Goal: Transaction & Acquisition: Purchase product/service

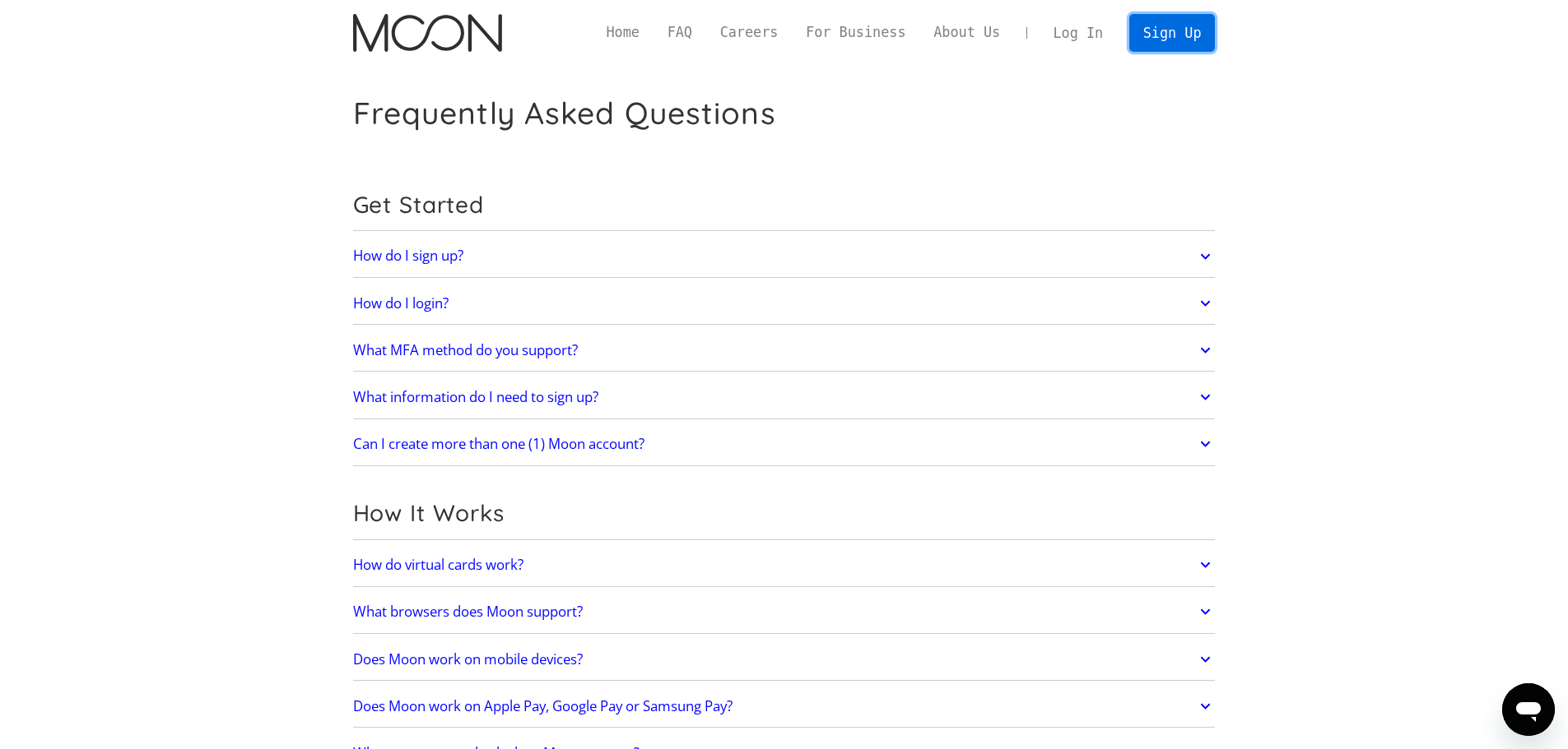
click at [1160, 38] on link "Sign Up" at bounding box center [1172, 32] width 85 height 37
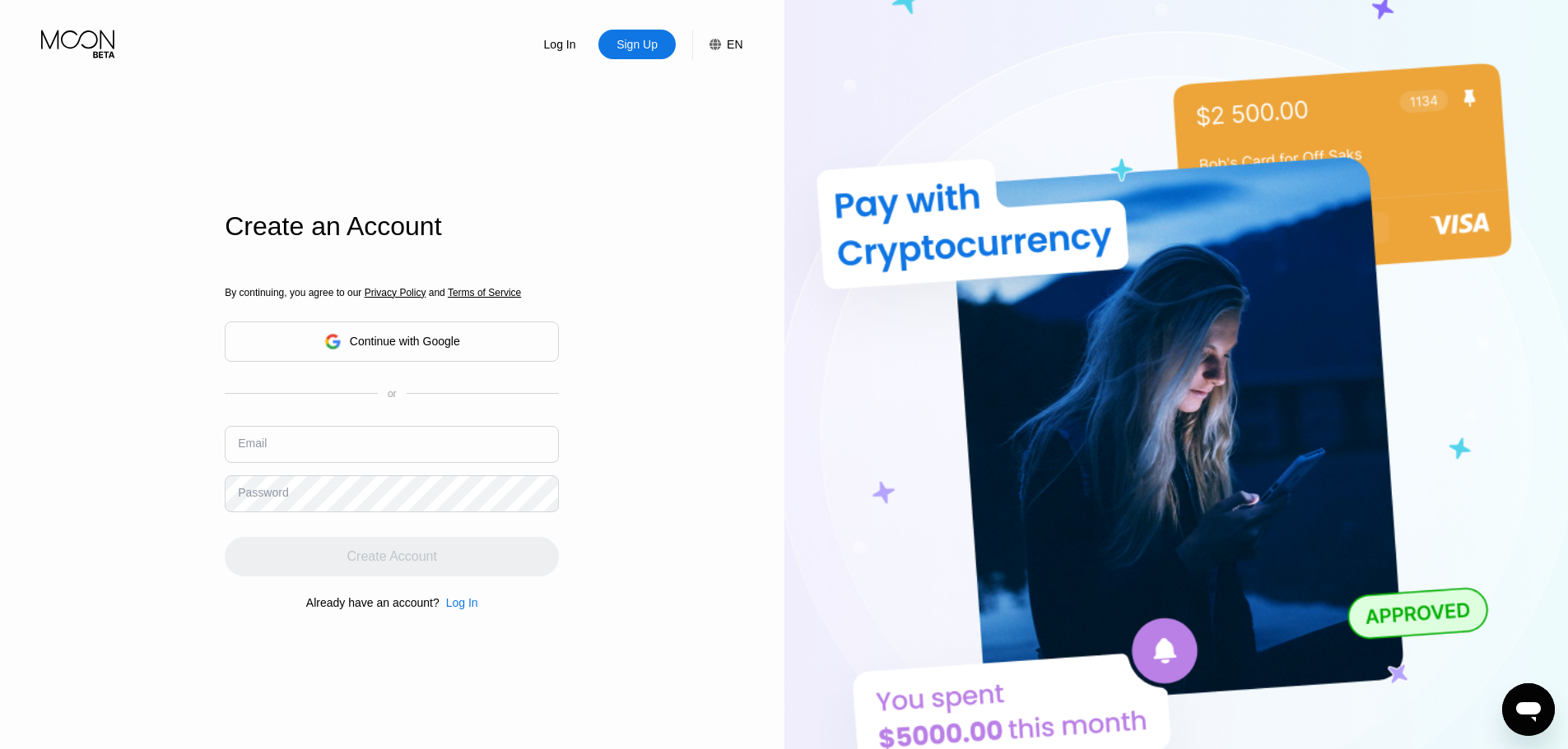
click at [452, 346] on div "Continue with Google" at bounding box center [405, 341] width 111 height 13
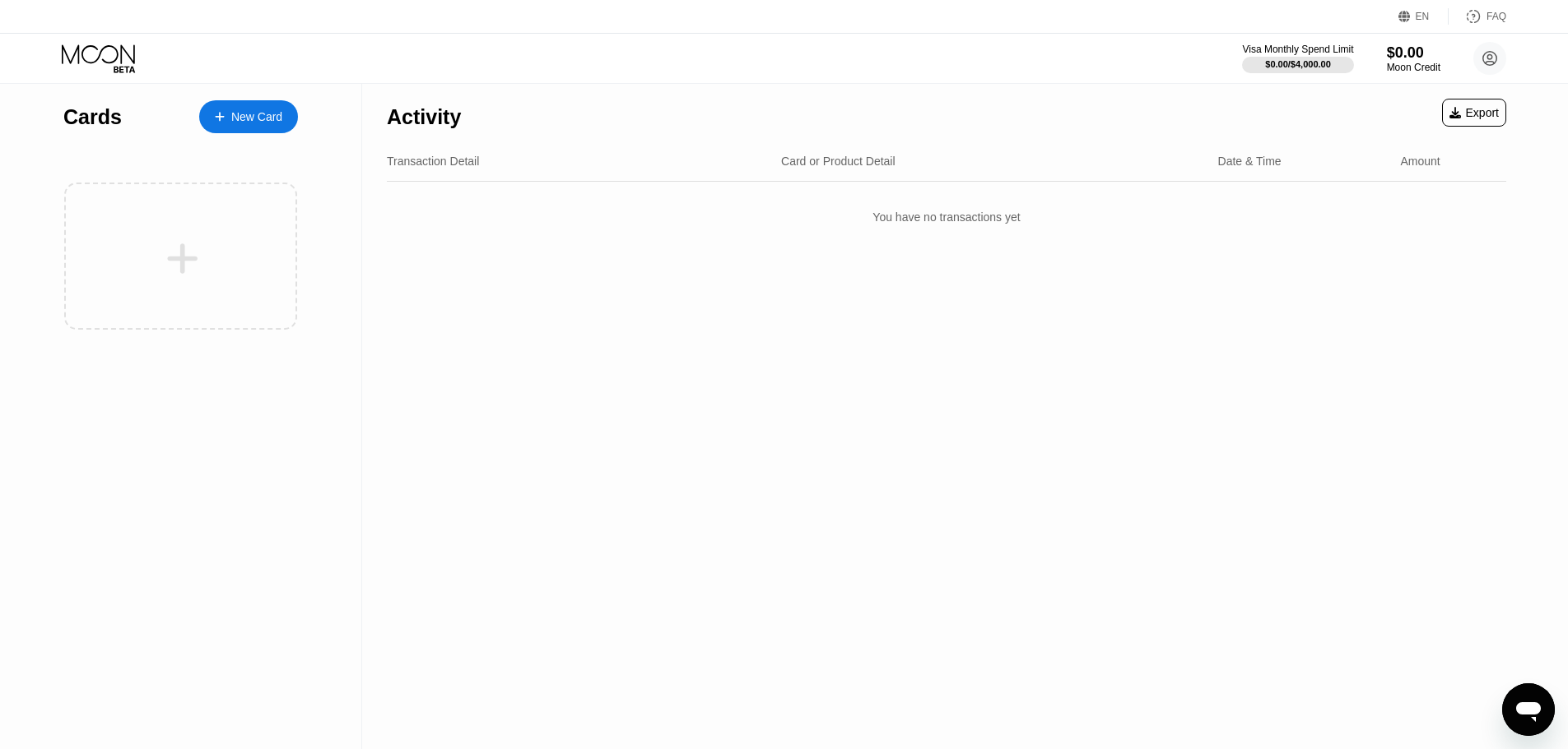
click at [471, 324] on div "Activity Export Transaction Detail Card or Product Detail Date & Time Amount Yo…" at bounding box center [945, 416] width 1168 height 665
click at [279, 115] on div "New Card" at bounding box center [256, 117] width 51 height 14
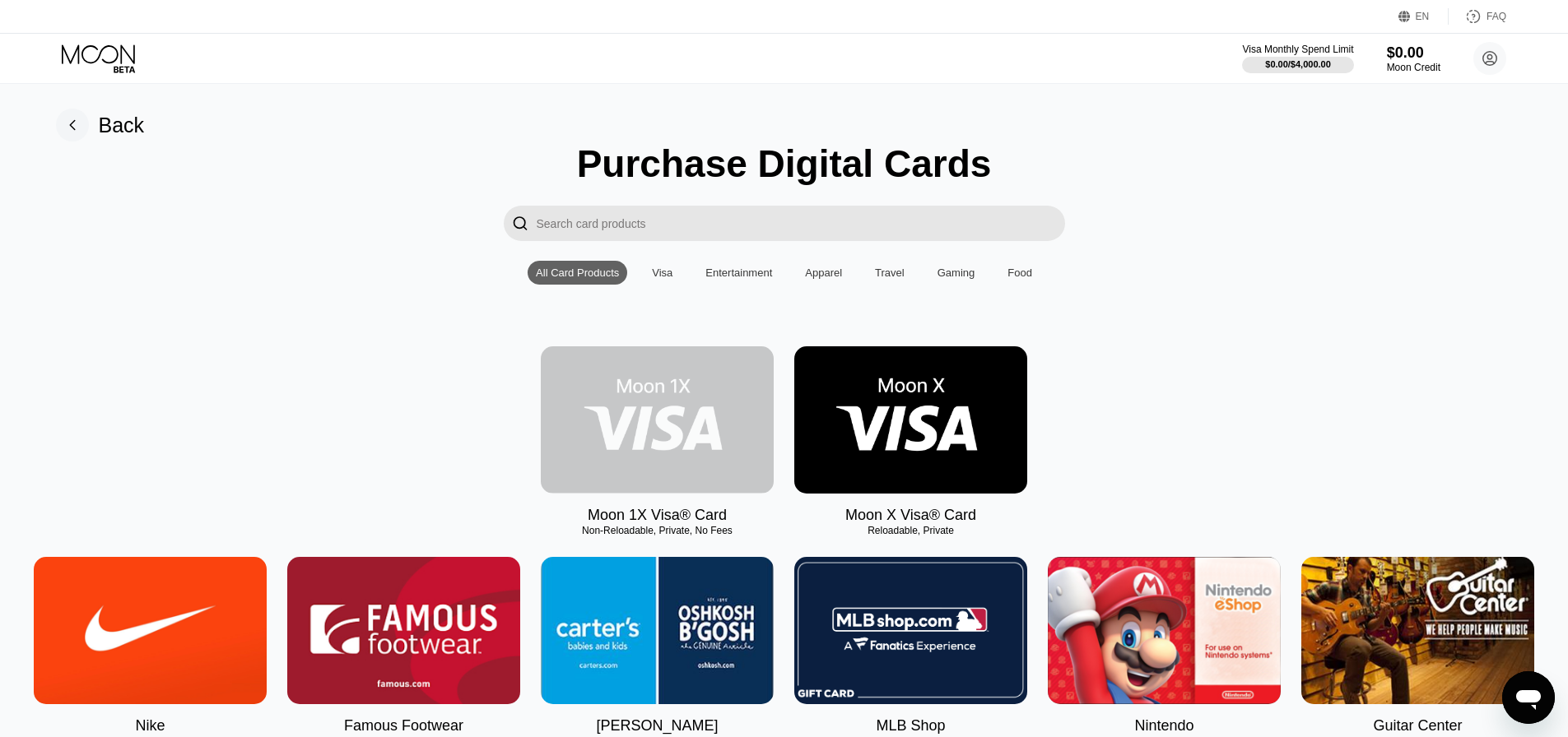
click at [598, 467] on img at bounding box center [657, 419] width 233 height 148
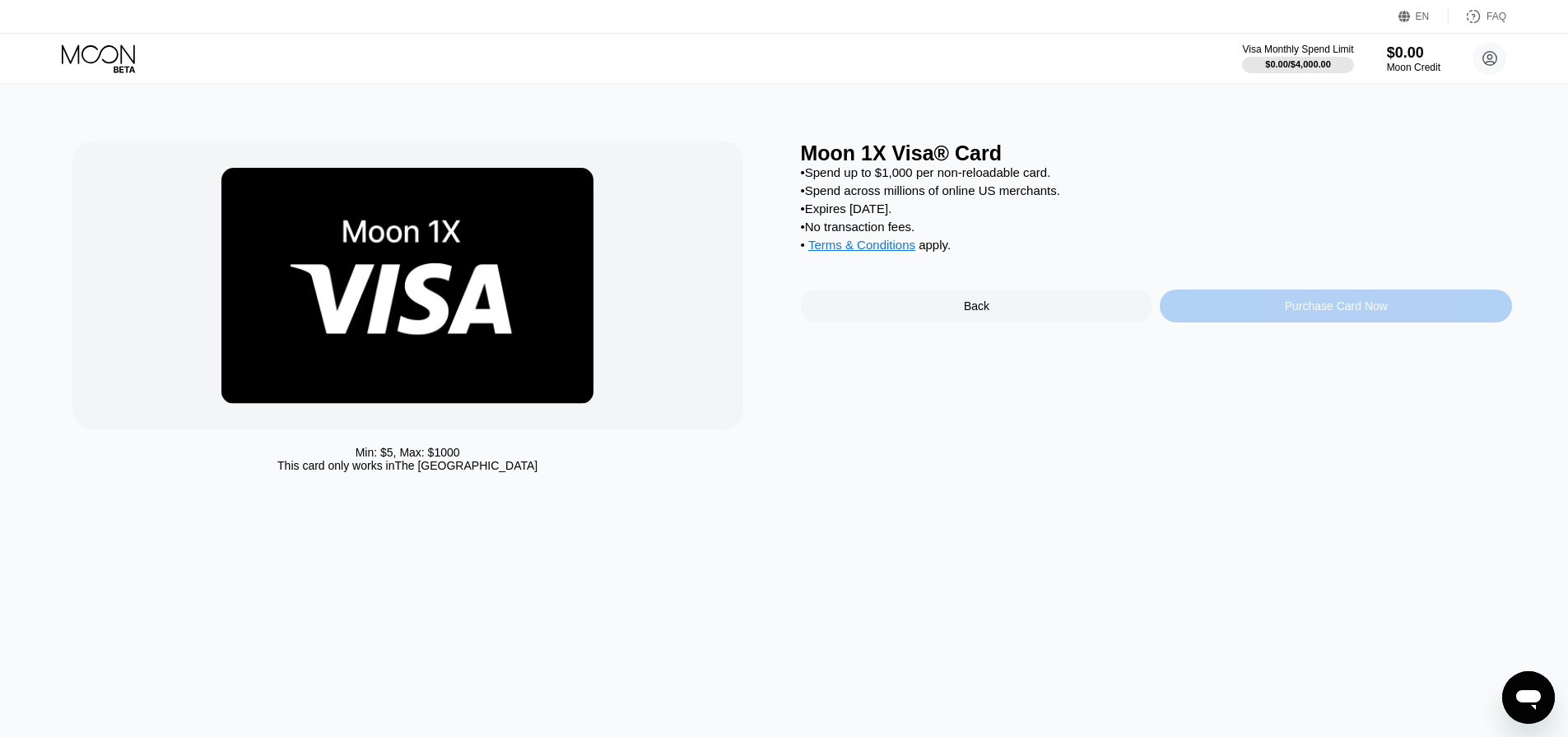
click at [1325, 312] on div "Purchase Card Now" at bounding box center [1336, 306] width 103 height 13
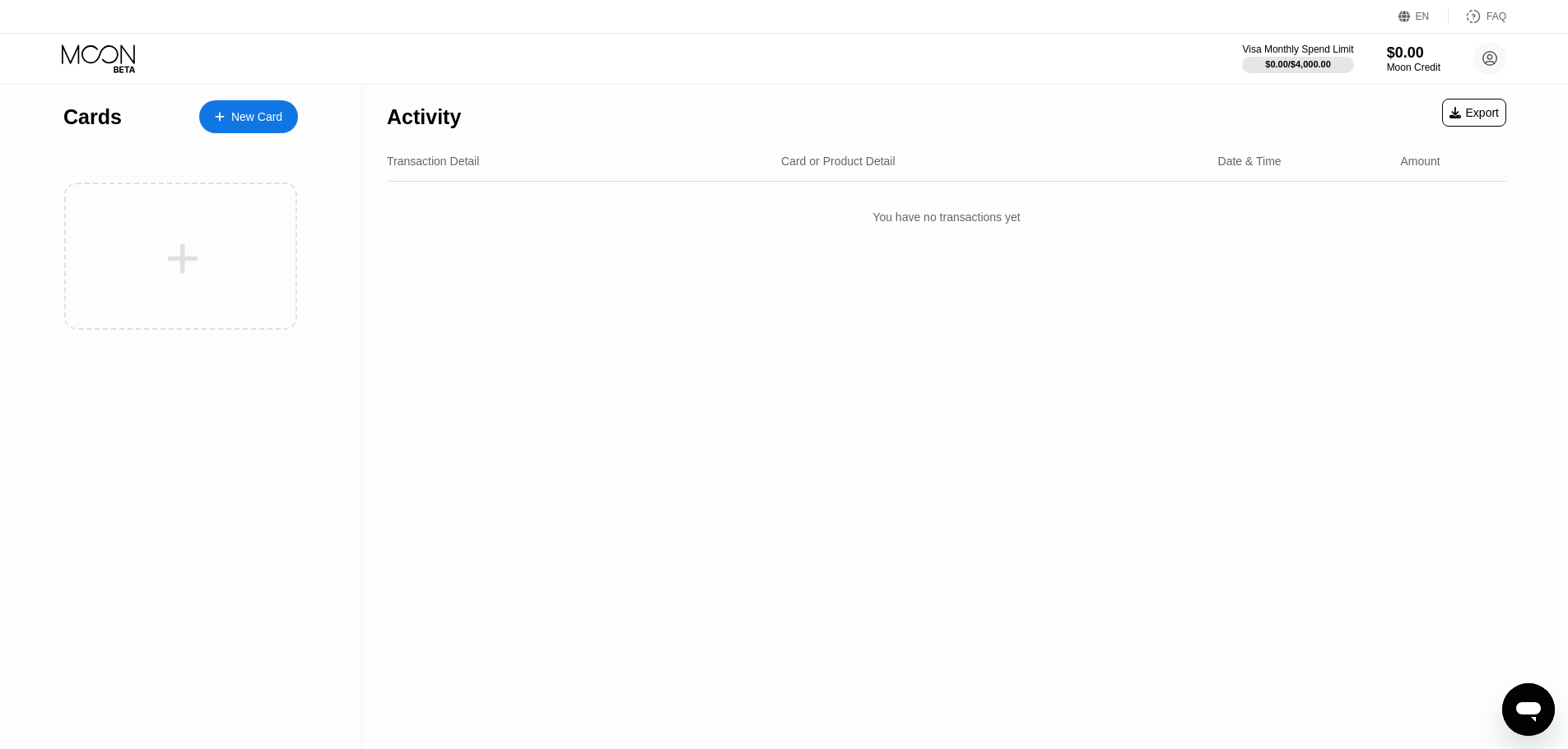
click at [255, 121] on div "New Card" at bounding box center [256, 117] width 51 height 14
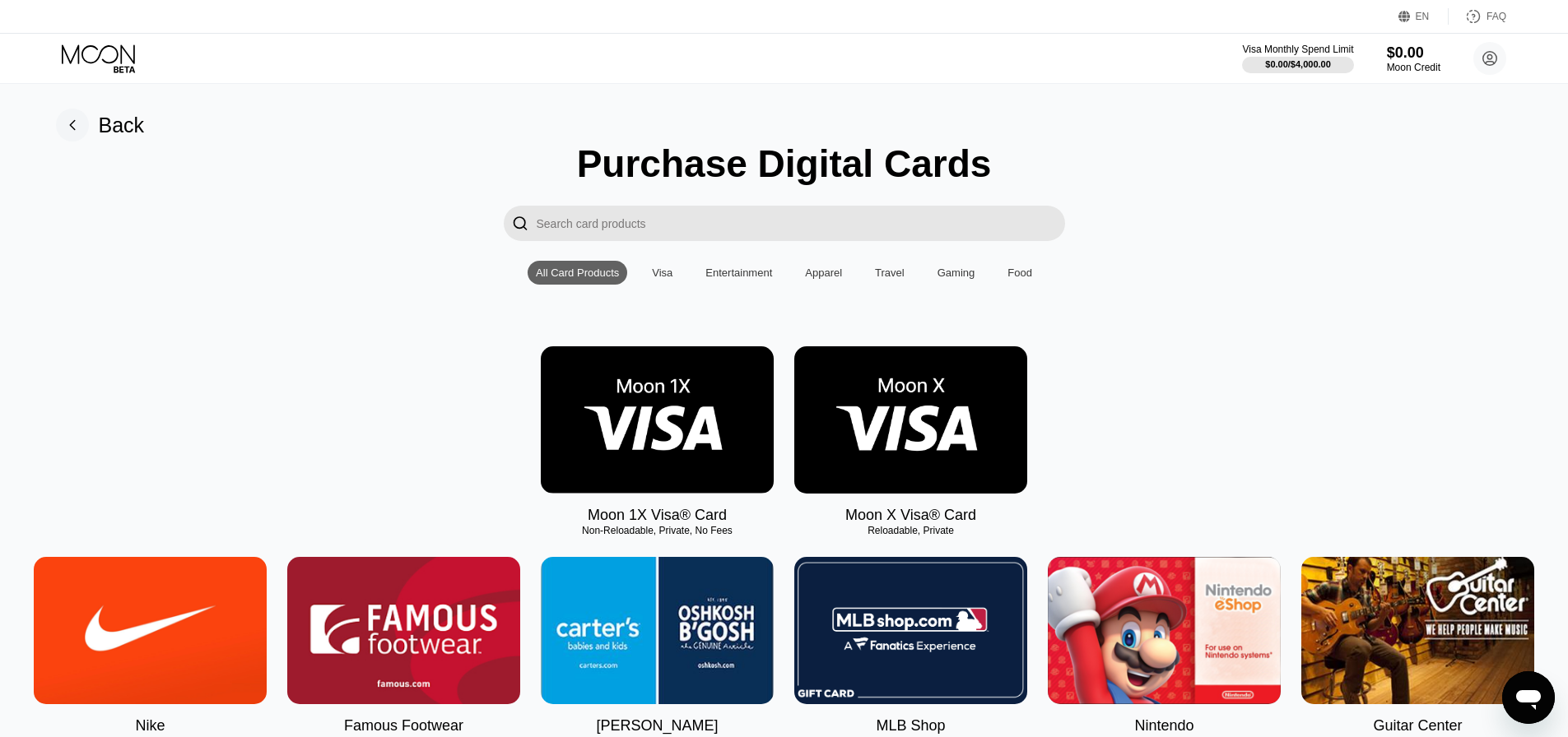
click at [646, 226] on input "Search card products" at bounding box center [800, 223] width 528 height 35
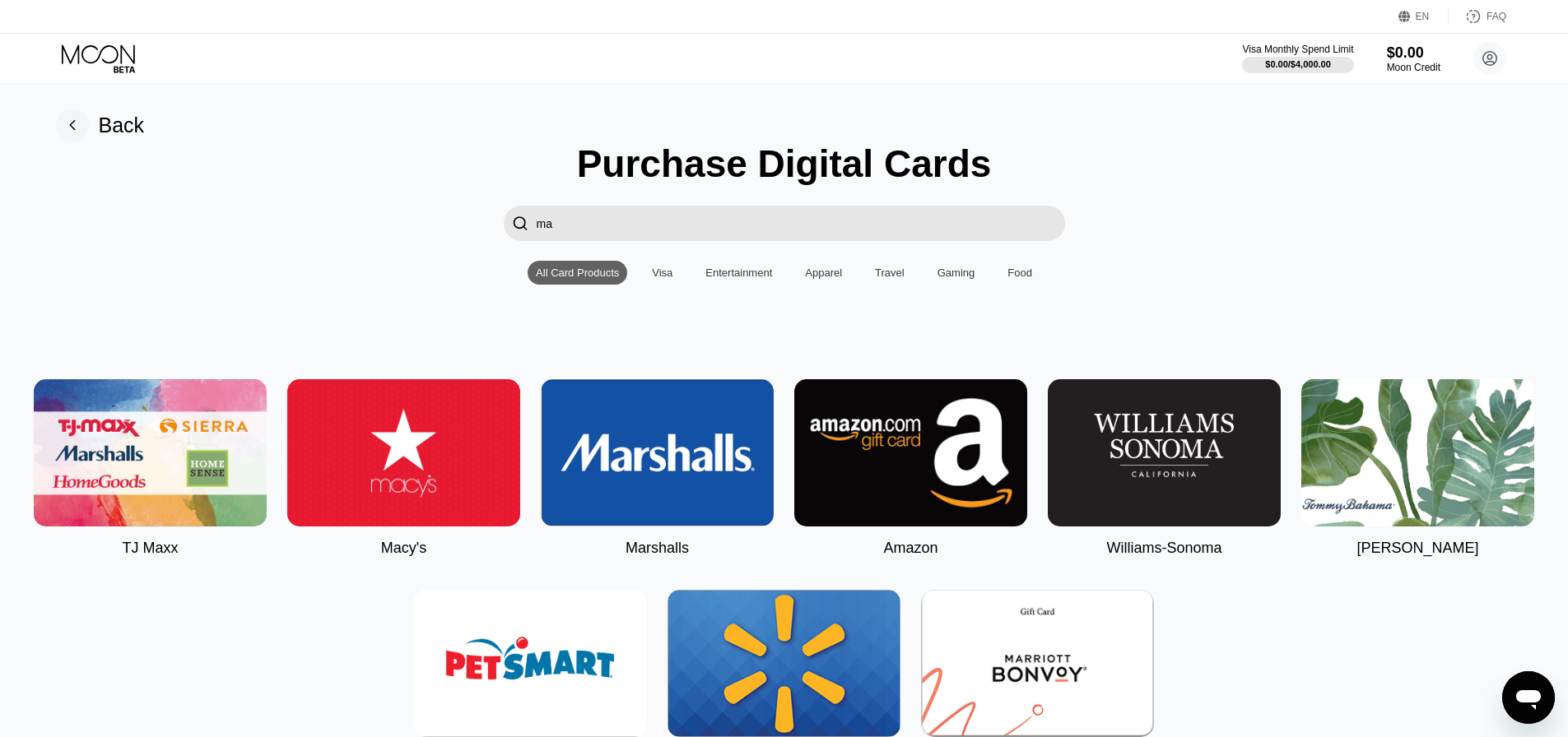
type input "m"
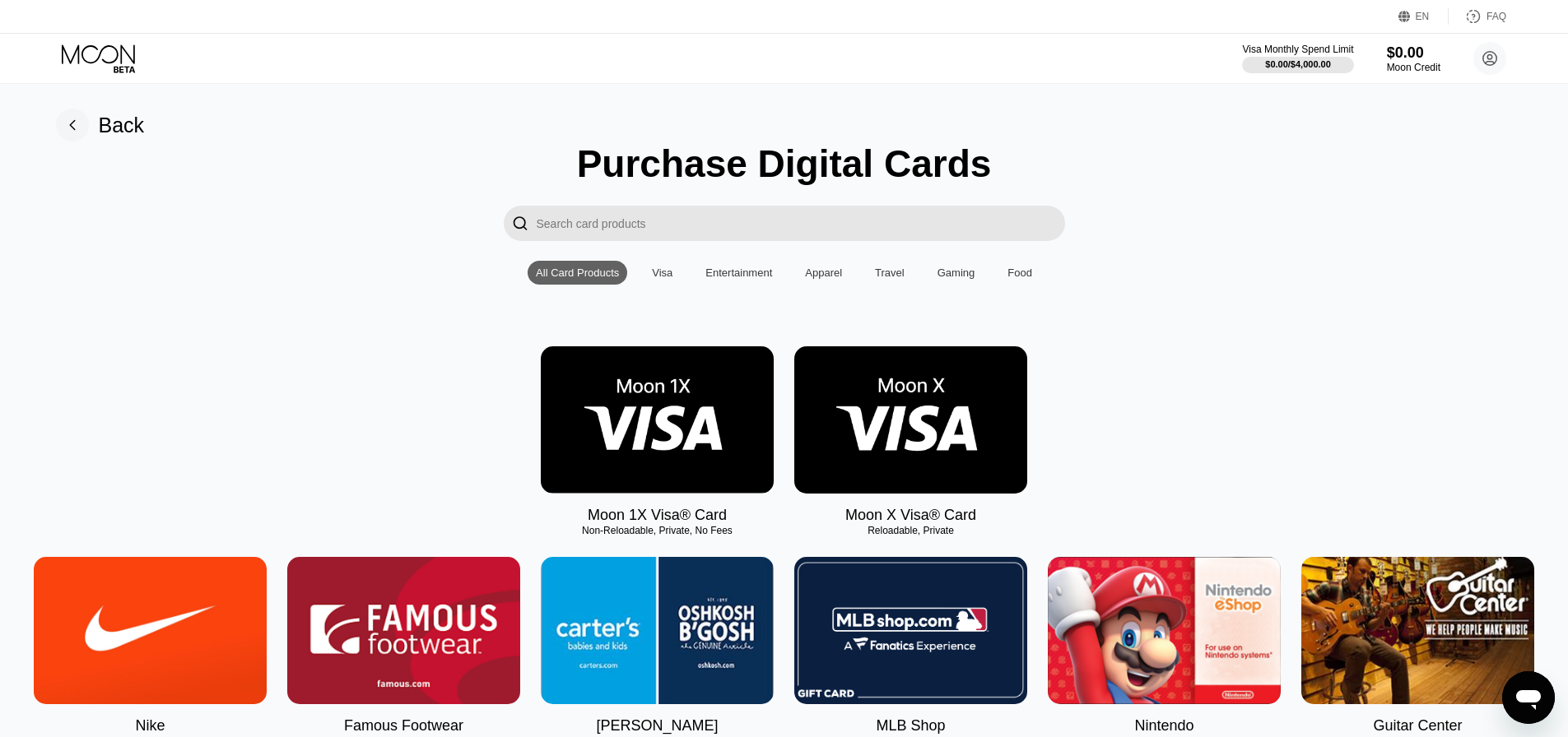
click at [862, 465] on img at bounding box center [911, 419] width 233 height 148
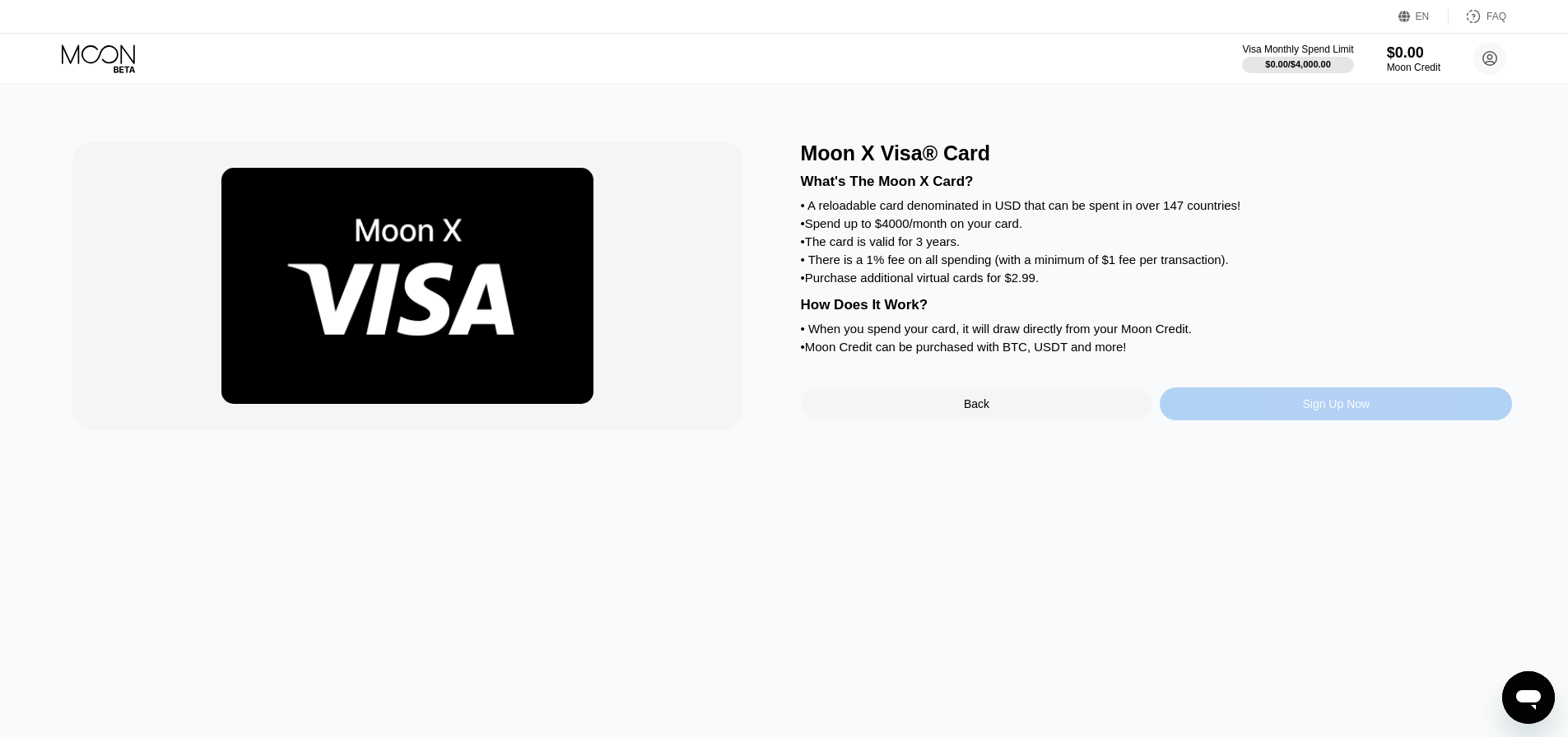
click at [1260, 420] on div "Sign Up Now" at bounding box center [1336, 404] width 352 height 33
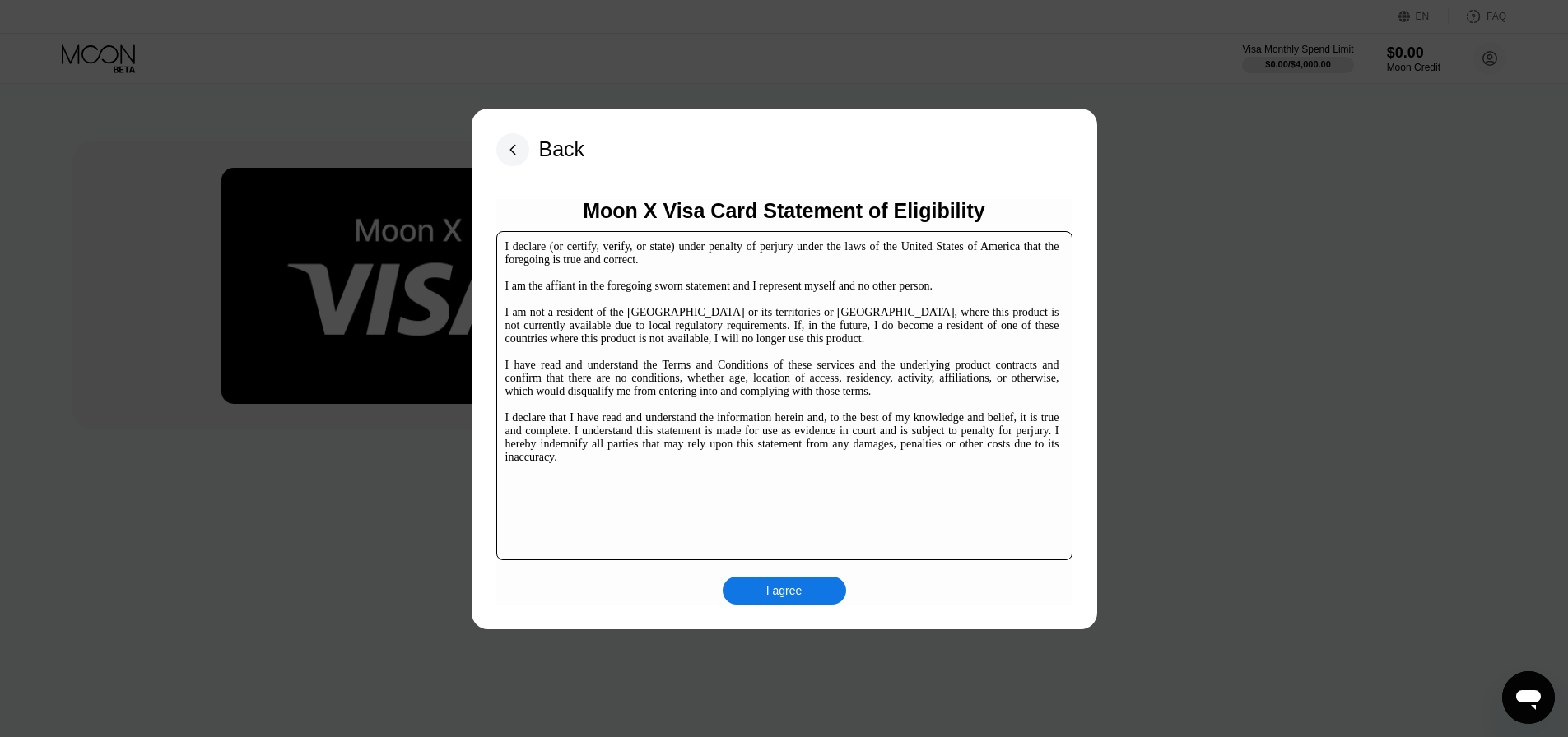
click at [764, 600] on div "I agree" at bounding box center [784, 590] width 123 height 28
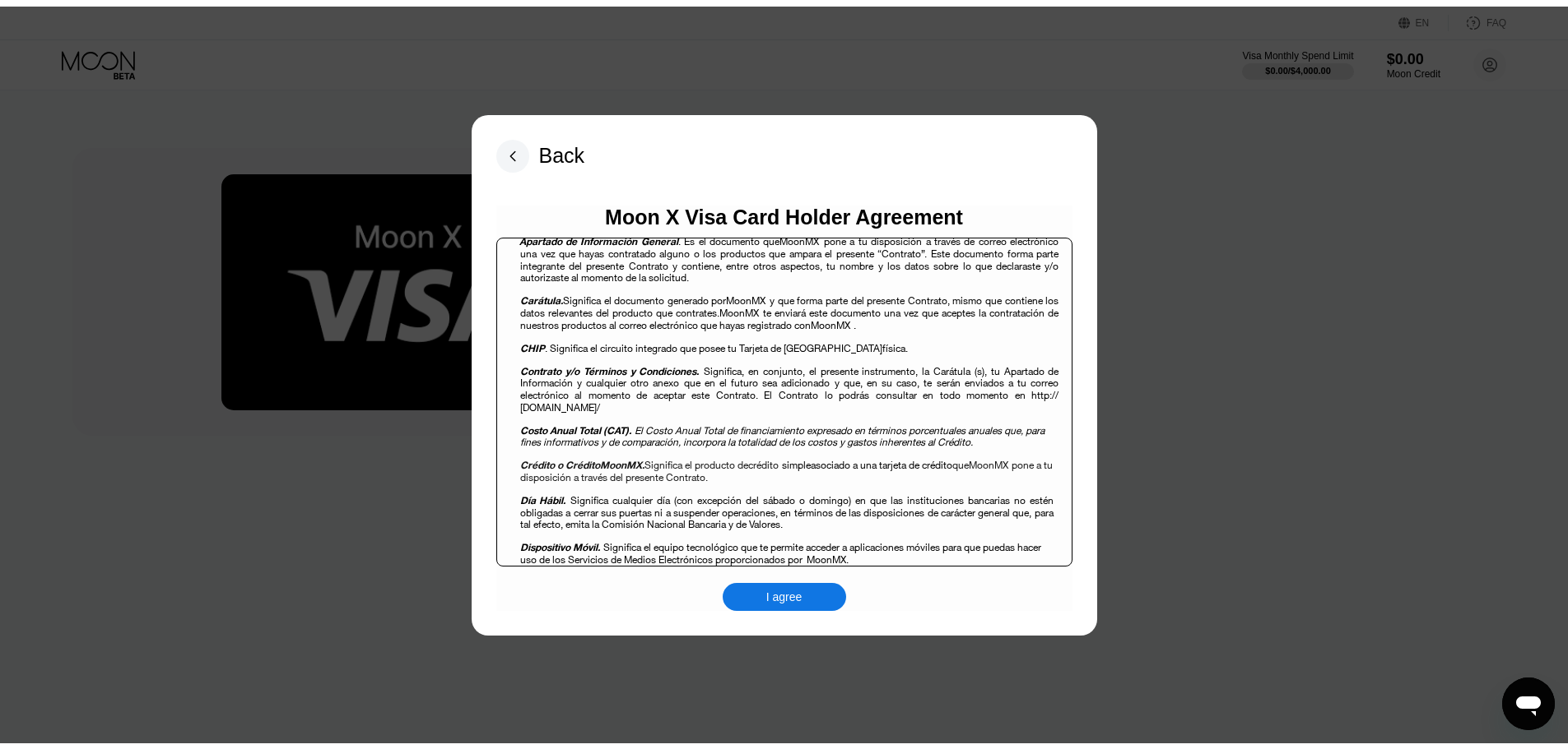
scroll to position [658, 0]
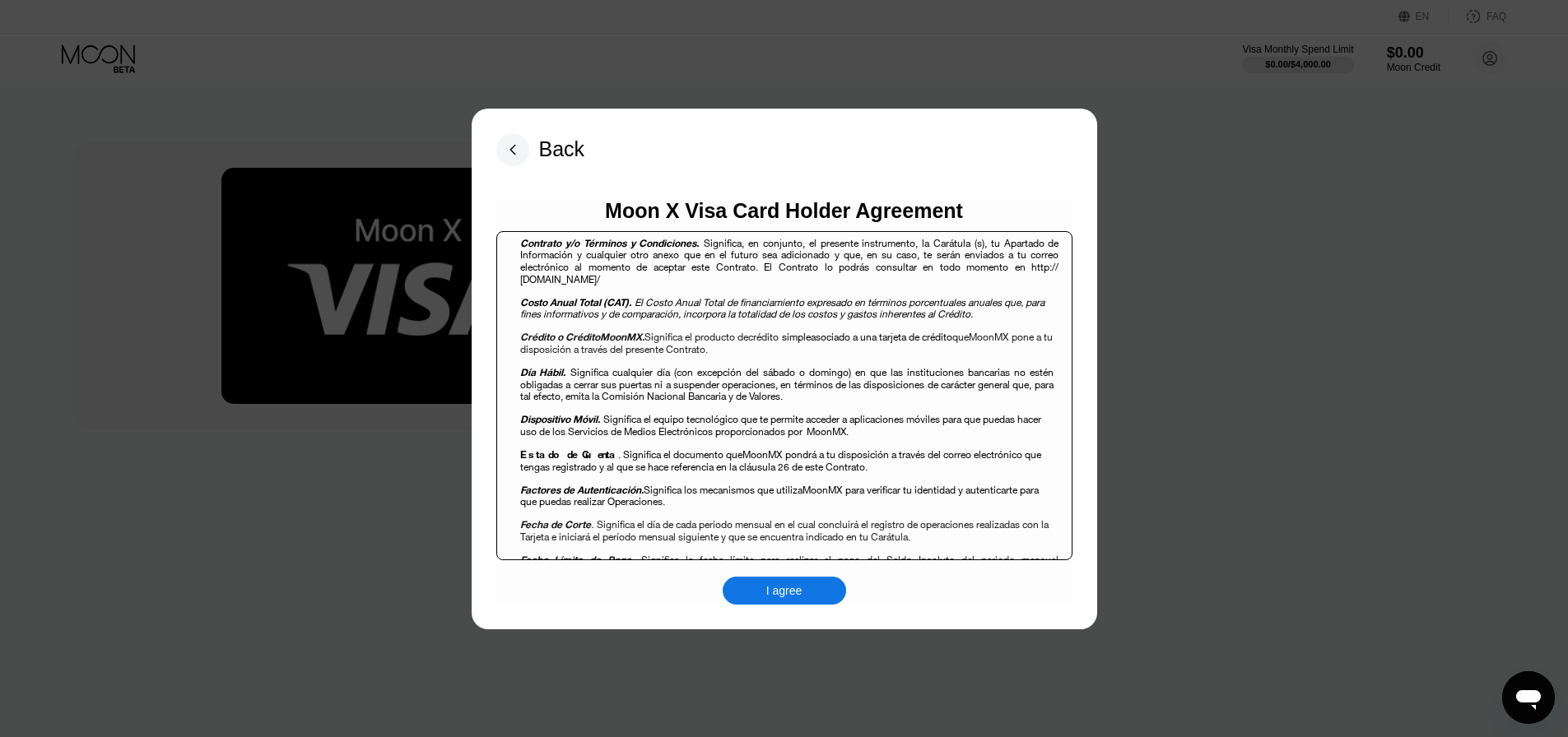
click at [786, 597] on div "I agree" at bounding box center [784, 590] width 36 height 15
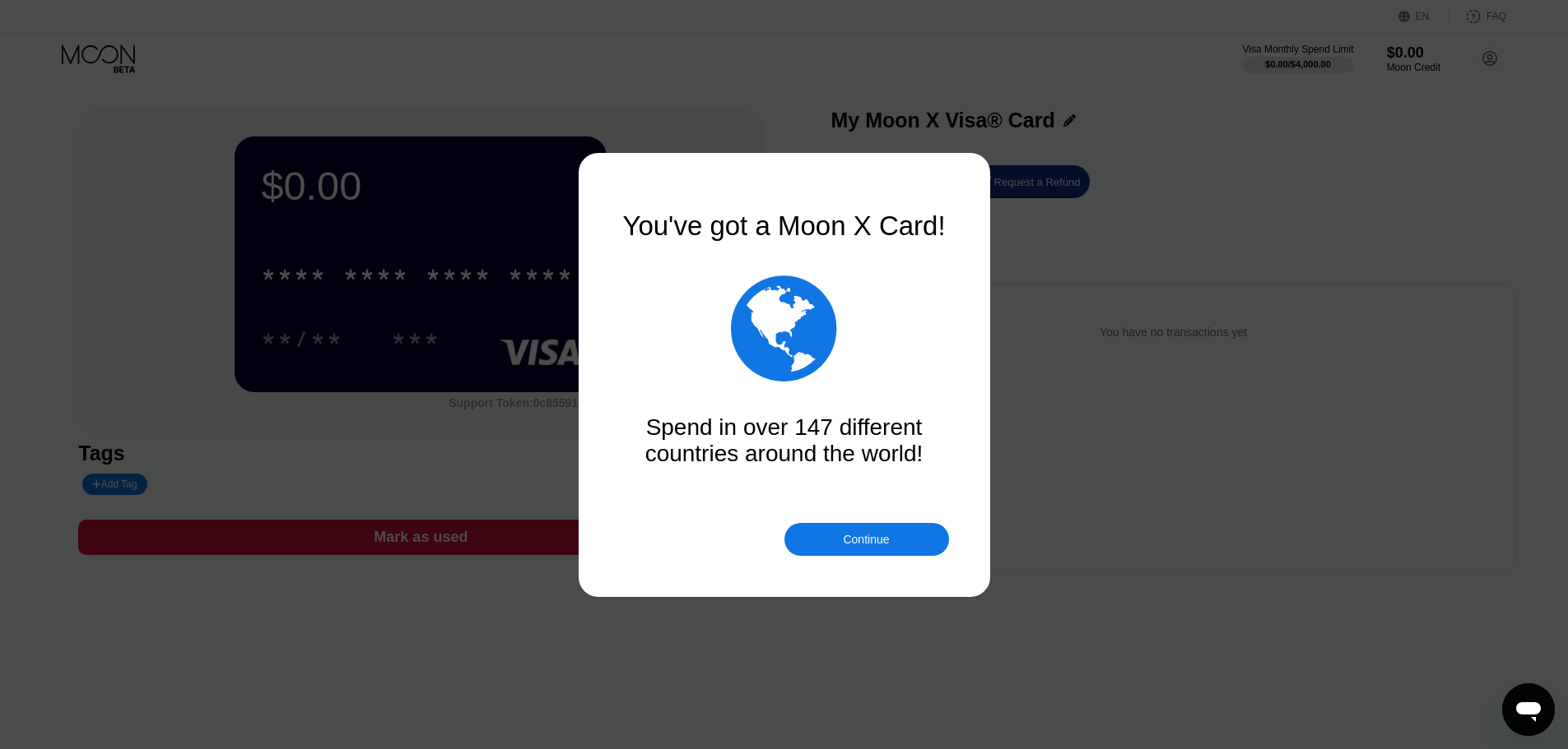
click at [881, 544] on div "Continue" at bounding box center [865, 539] width 46 height 13
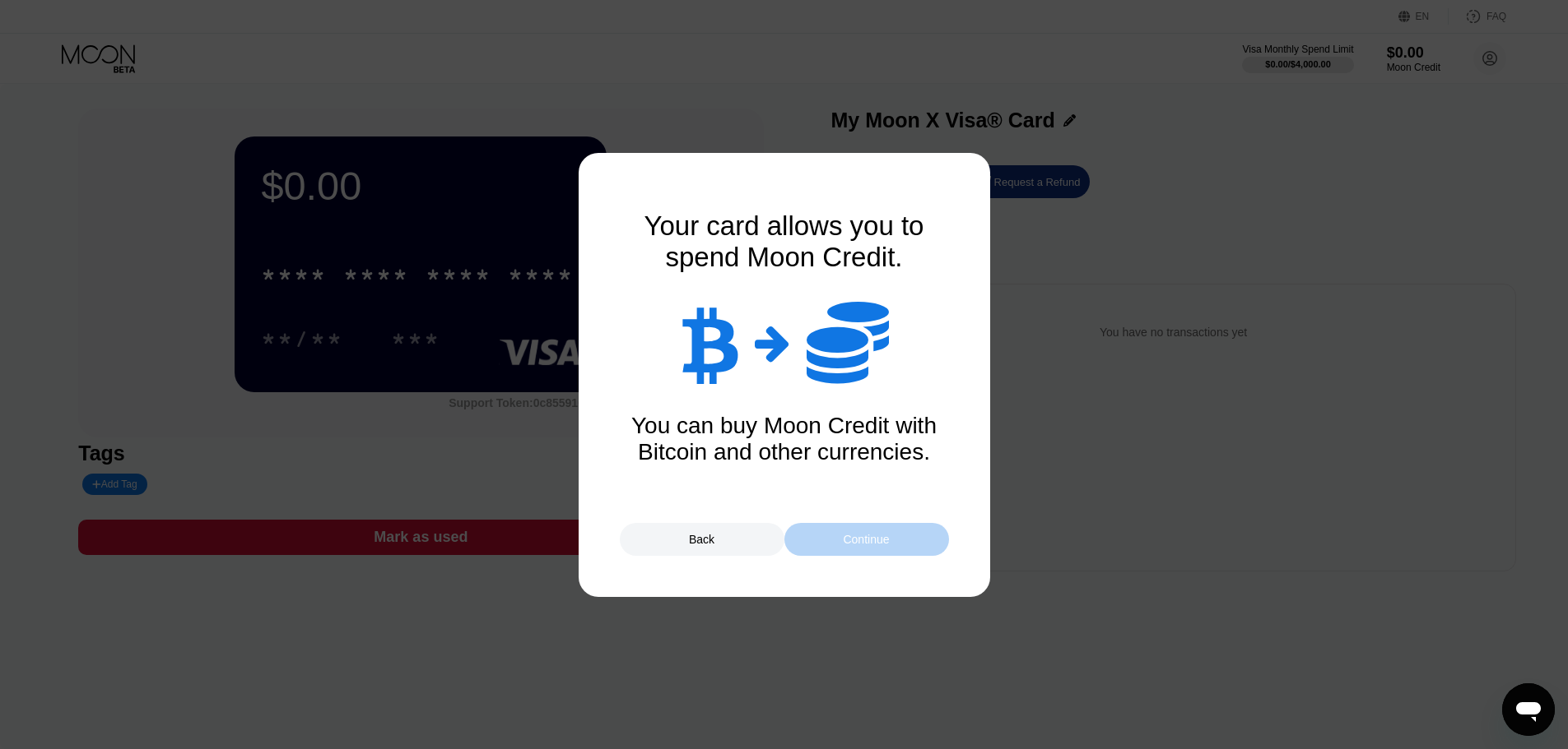
click at [887, 544] on div "Continue" at bounding box center [865, 539] width 46 height 13
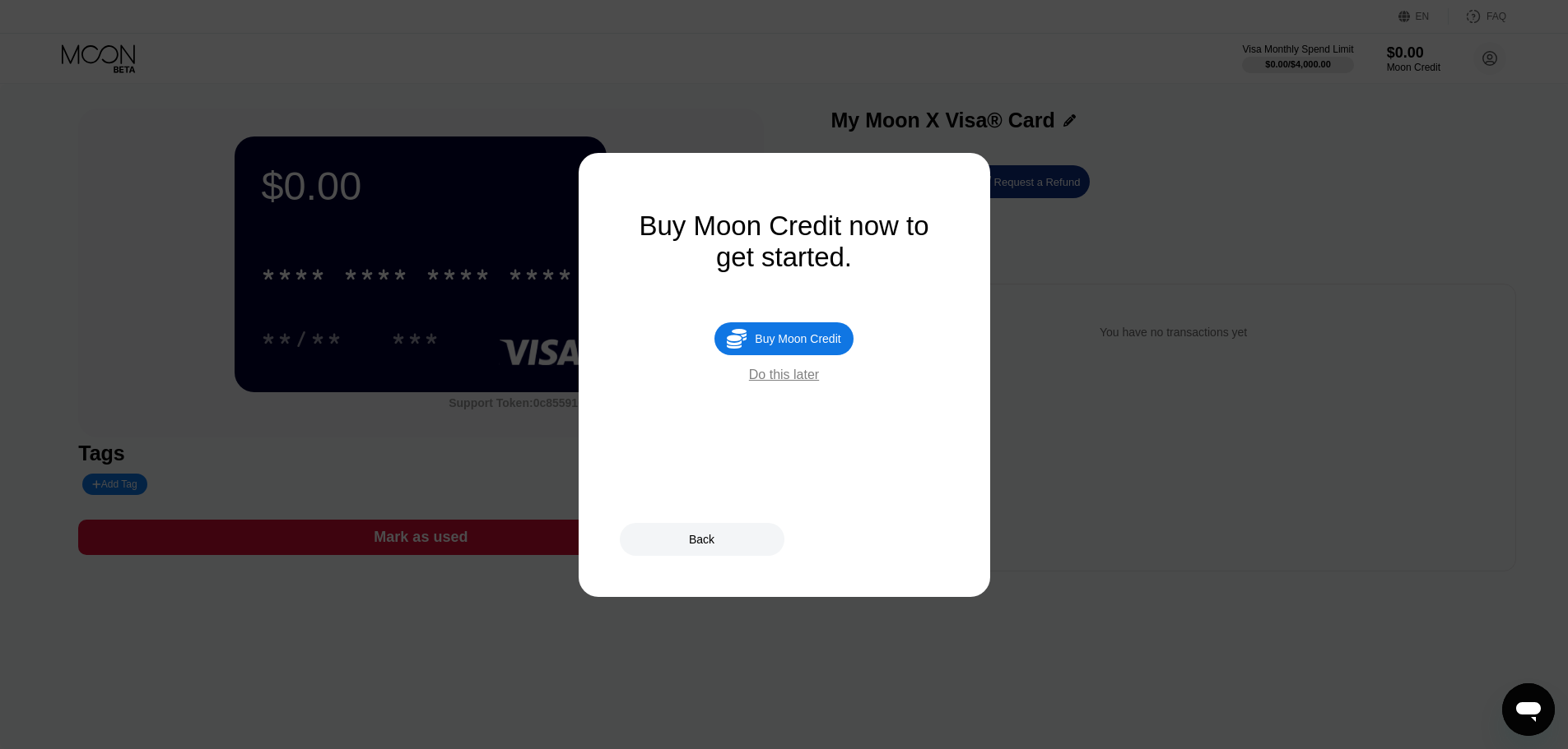
click at [795, 382] on div "Do this later" at bounding box center [783, 374] width 70 height 15
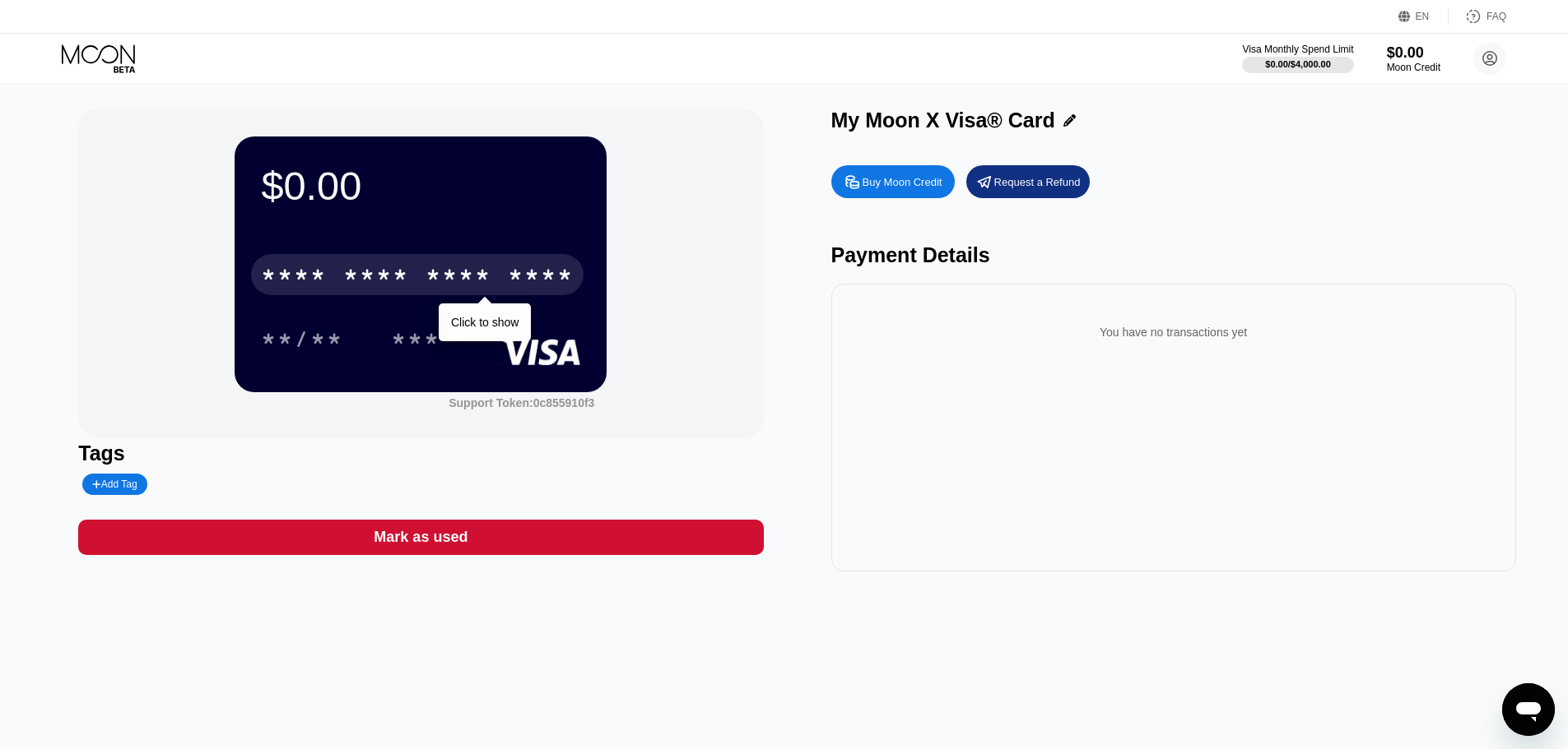
click at [455, 274] on div "* * * *" at bounding box center [458, 277] width 66 height 27
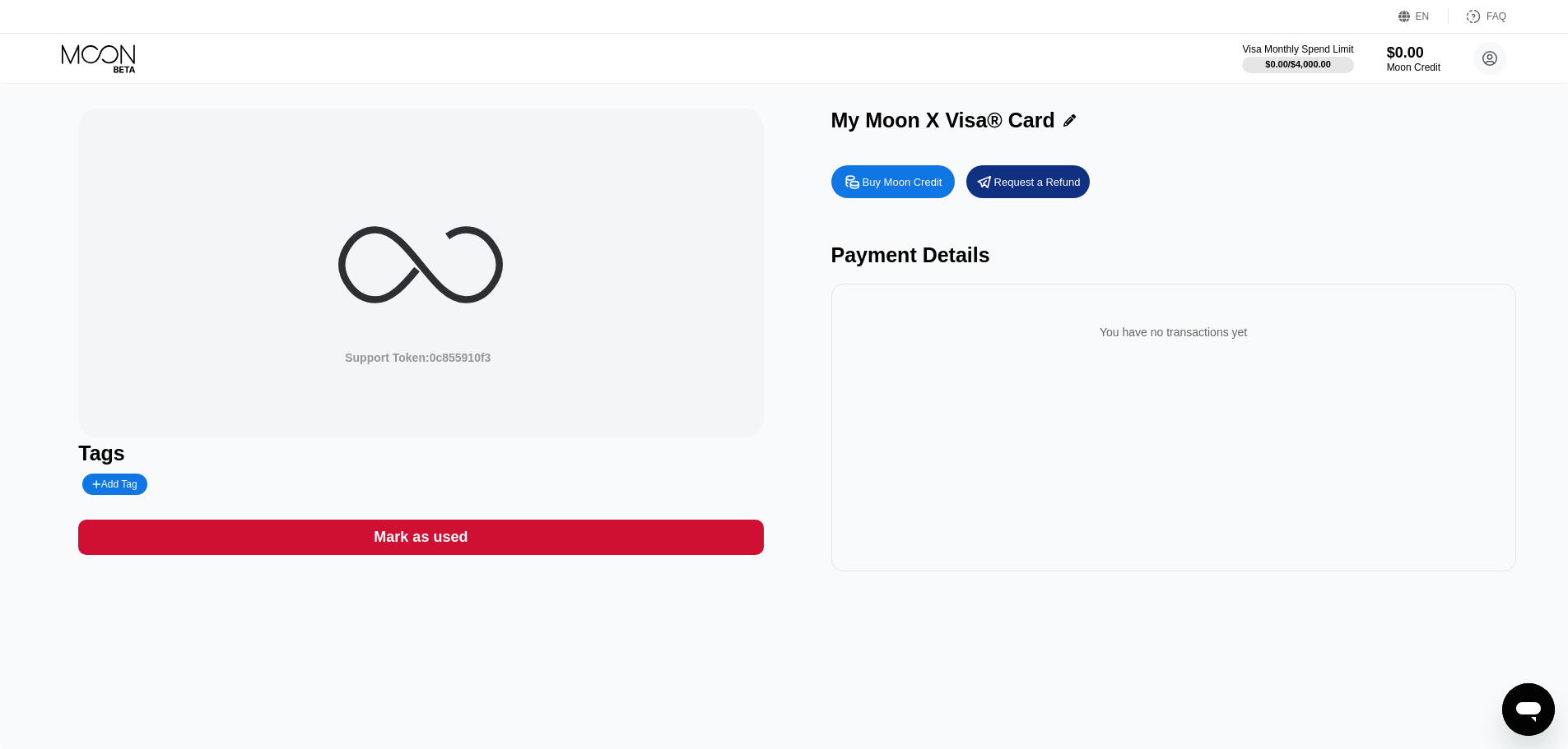
click at [455, 274] on icon at bounding box center [420, 265] width 165 height 165
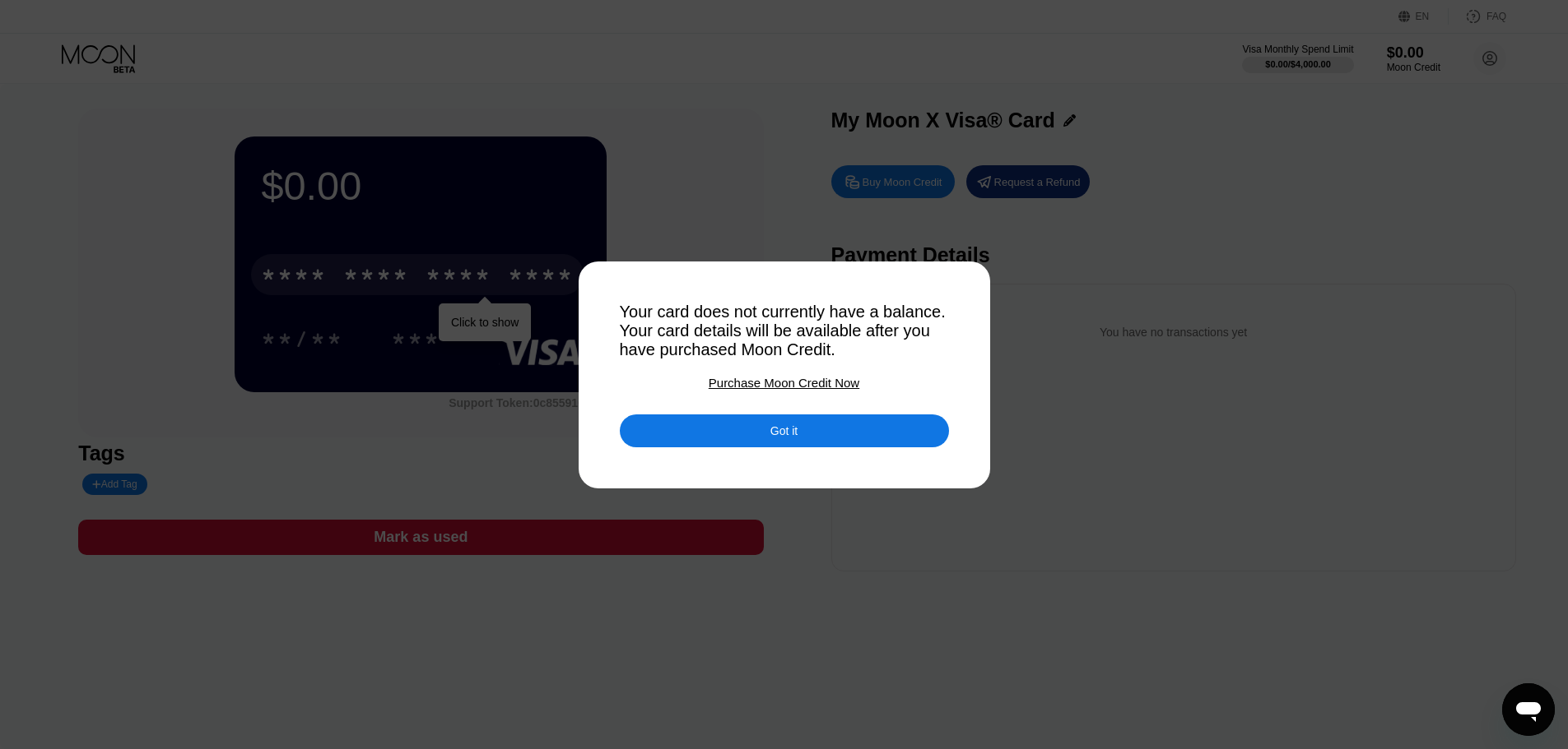
click at [800, 435] on div "Got it" at bounding box center [784, 431] width 329 height 33
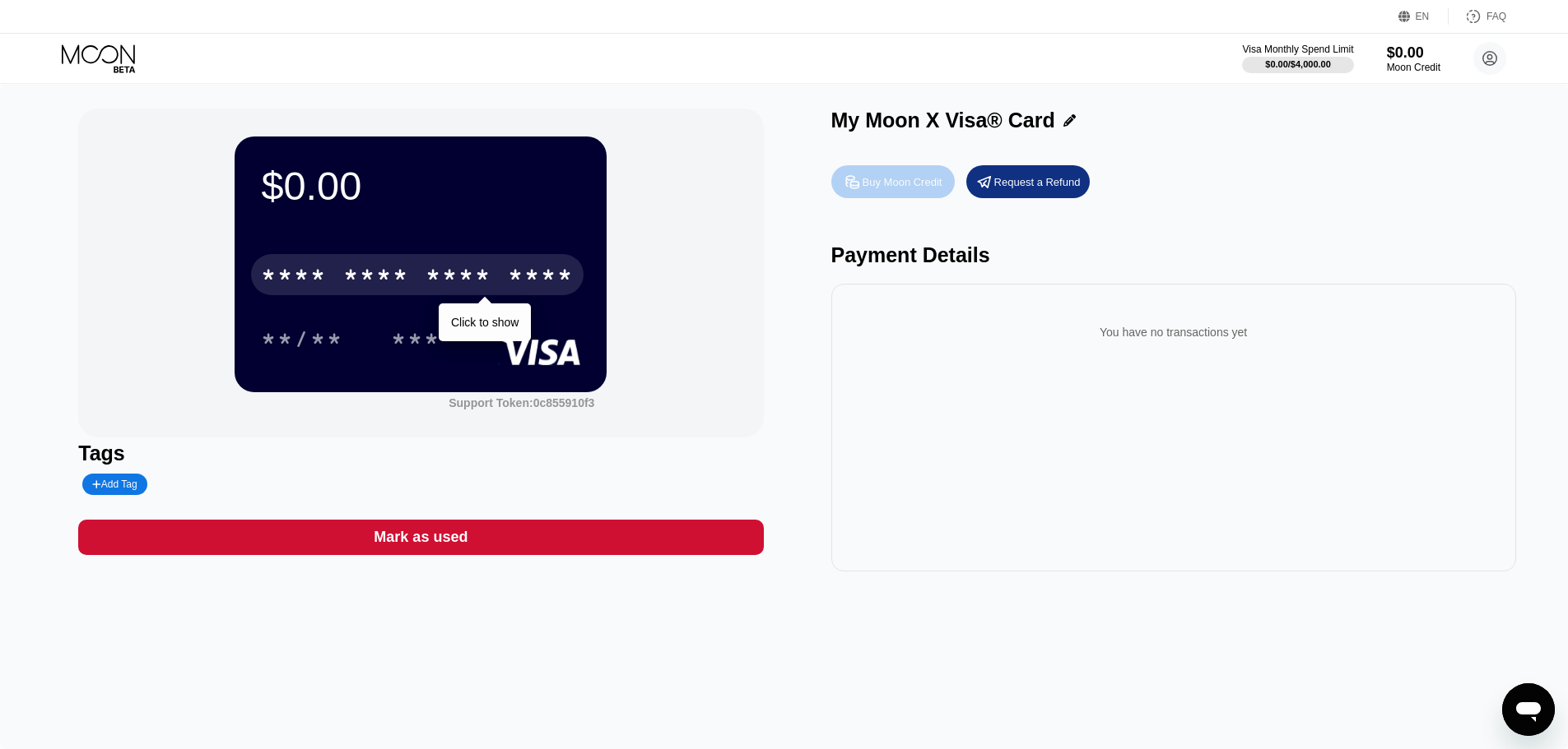
click at [871, 189] on div "Buy Moon Credit" at bounding box center [902, 182] width 79 height 14
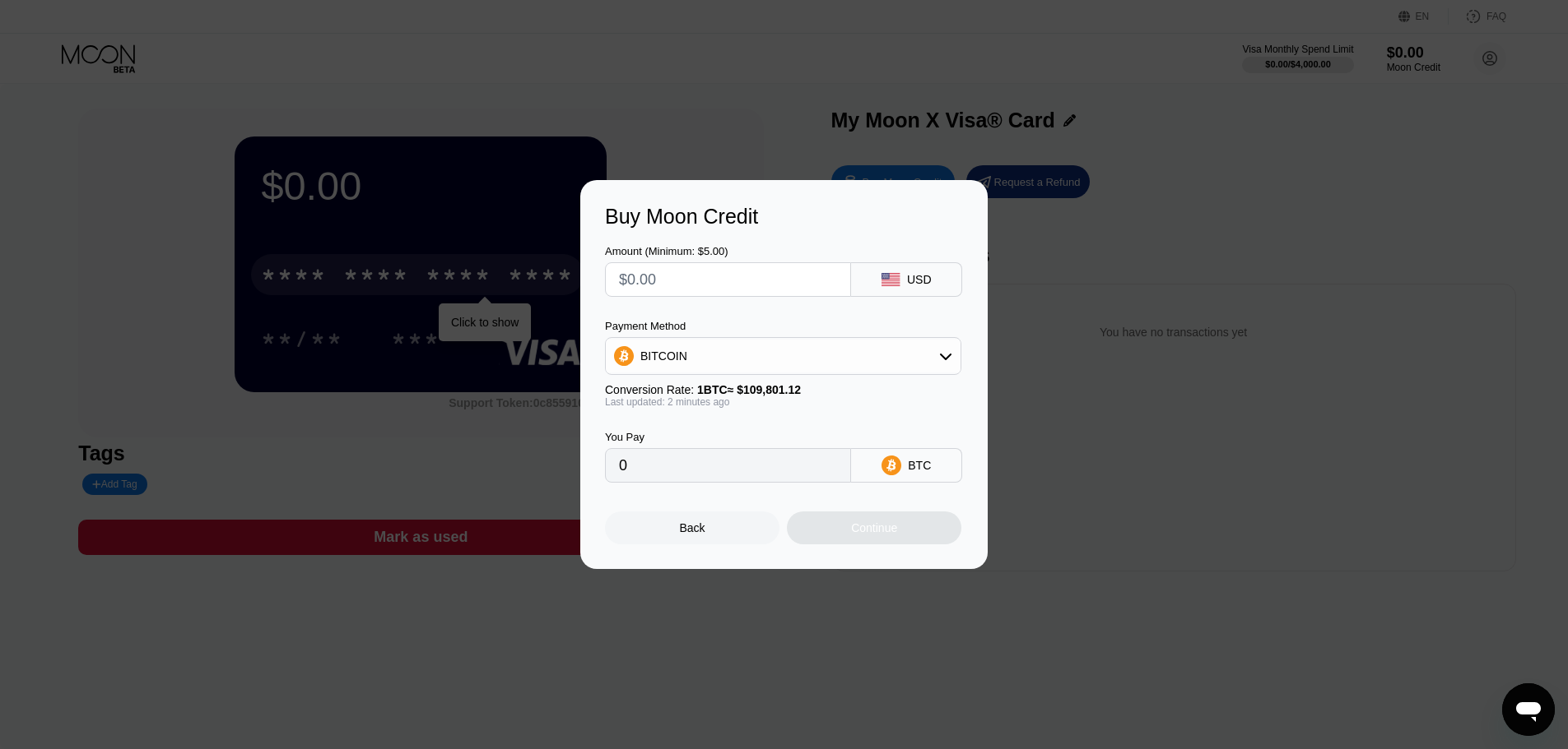
click at [669, 286] on input "text" at bounding box center [728, 280] width 218 height 33
click at [817, 343] on div "BITCOIN" at bounding box center [783, 356] width 355 height 33
click at [817, 349] on div "BITCOIN" at bounding box center [783, 356] width 355 height 33
click at [647, 283] on input "text" at bounding box center [728, 280] width 218 height 33
type input "$1"
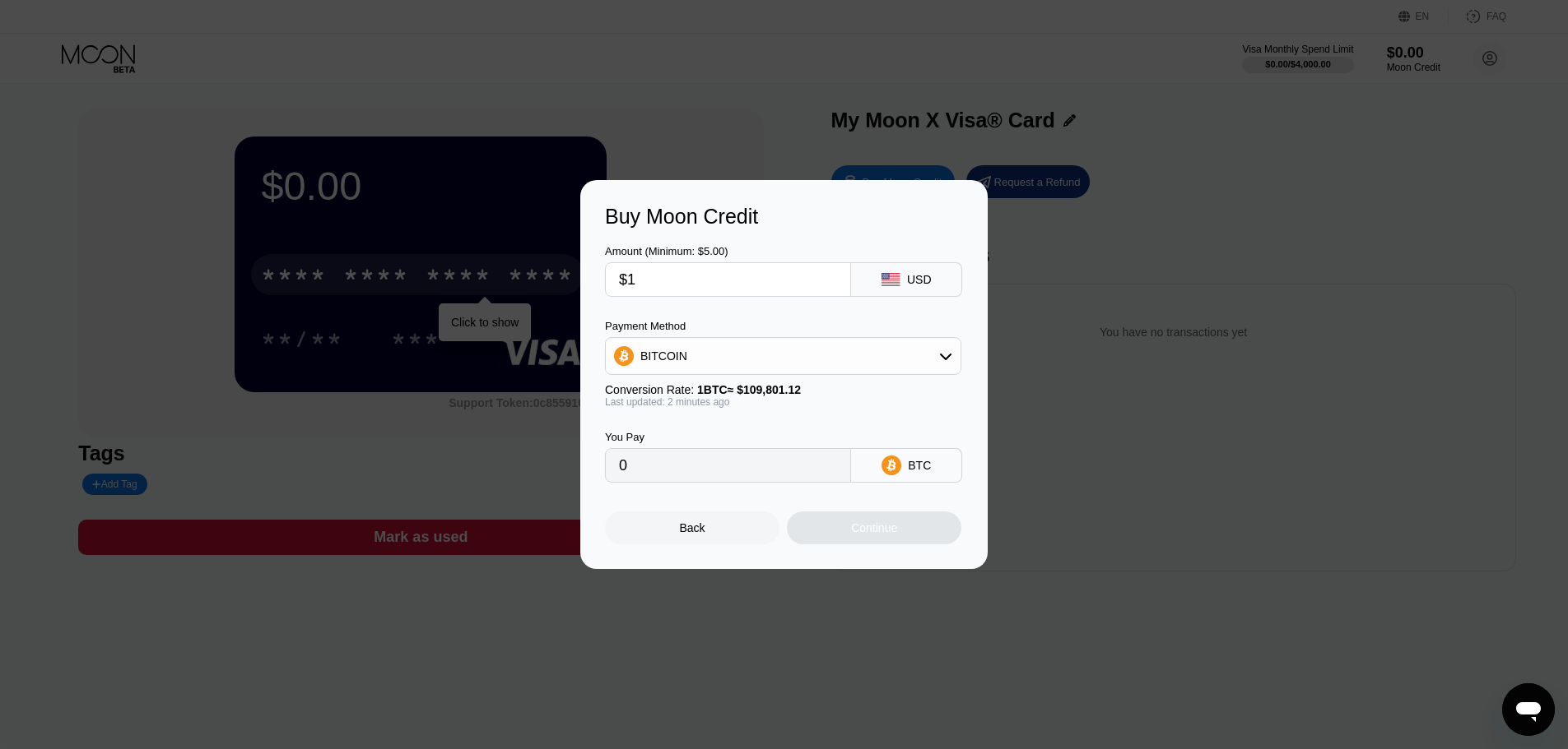
type input "0.00000911"
type input "0"
type input "$5"
type input "0.00004554"
type input "$5"
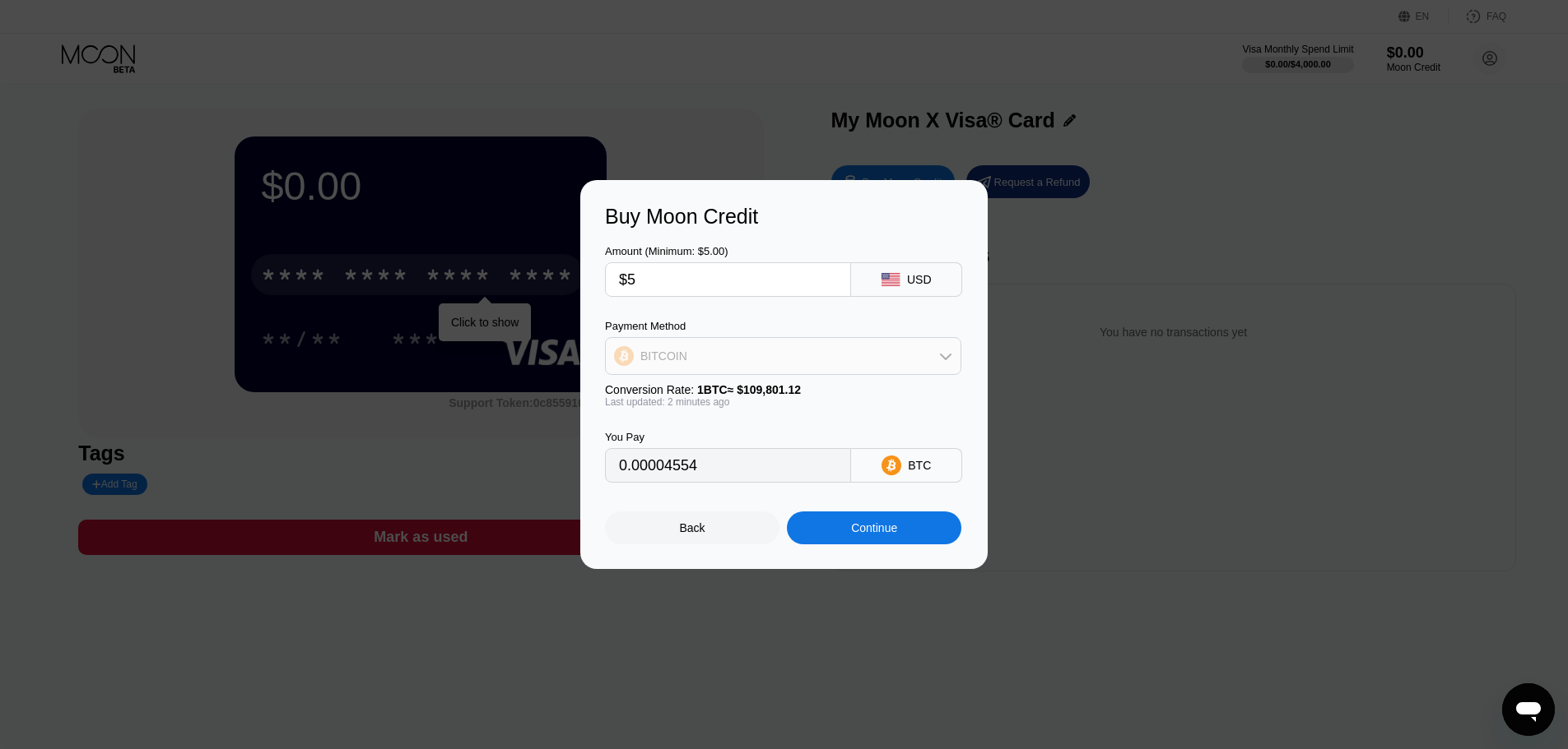
click at [717, 370] on div "BITCOIN" at bounding box center [783, 356] width 355 height 33
click at [689, 439] on span "USDT on TRON" at bounding box center [686, 437] width 83 height 13
type input "5.05"
click at [693, 97] on div at bounding box center [790, 374] width 1580 height 749
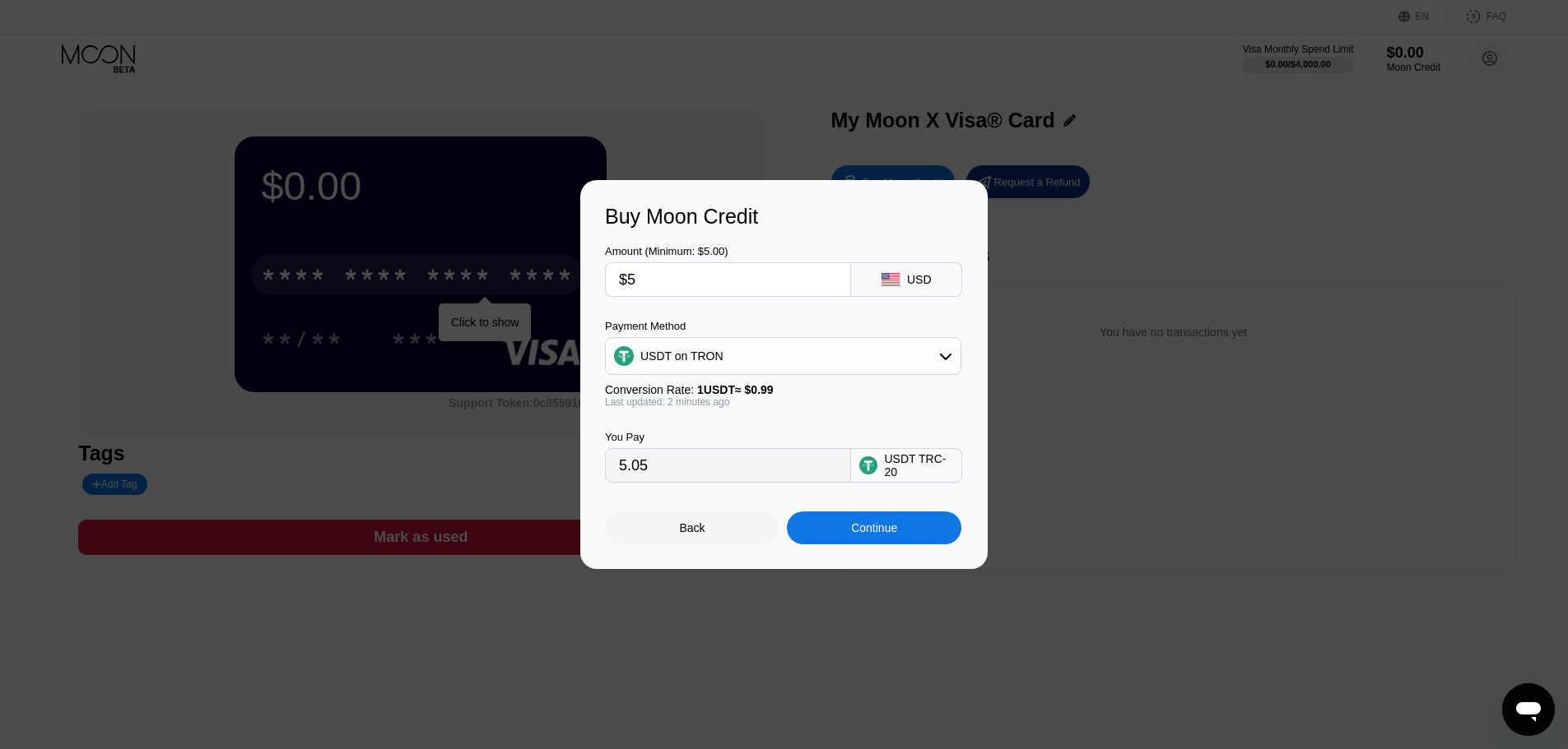
click at [693, 535] on div "Back" at bounding box center [692, 527] width 26 height 13
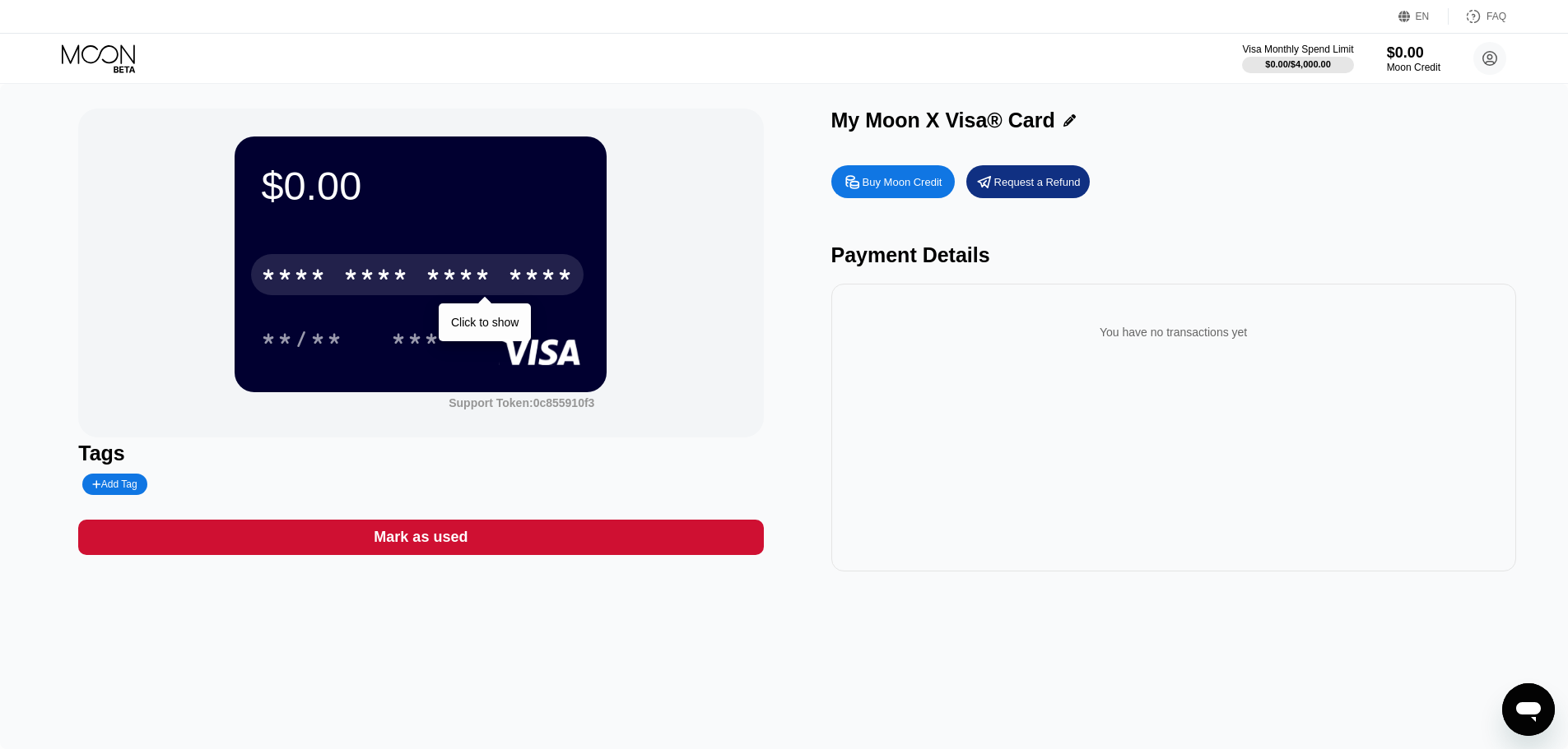
click at [804, 329] on div "$0.00 * * * * * * * * * * * * **** Click to show **/** *** Support Token: 0c855…" at bounding box center [784, 340] width 1412 height 463
click at [785, 270] on div "$0.00 * * * * * * * * * * * * **** Click to show **/** *** Support Token: 0c855…" at bounding box center [784, 340] width 1412 height 463
click at [798, 211] on div "$0.00 * * * * * * * * * * * * **** Click to show **/** *** Support Token: 0c855…" at bounding box center [784, 340] width 1412 height 463
